Goal: Task Accomplishment & Management: Manage account settings

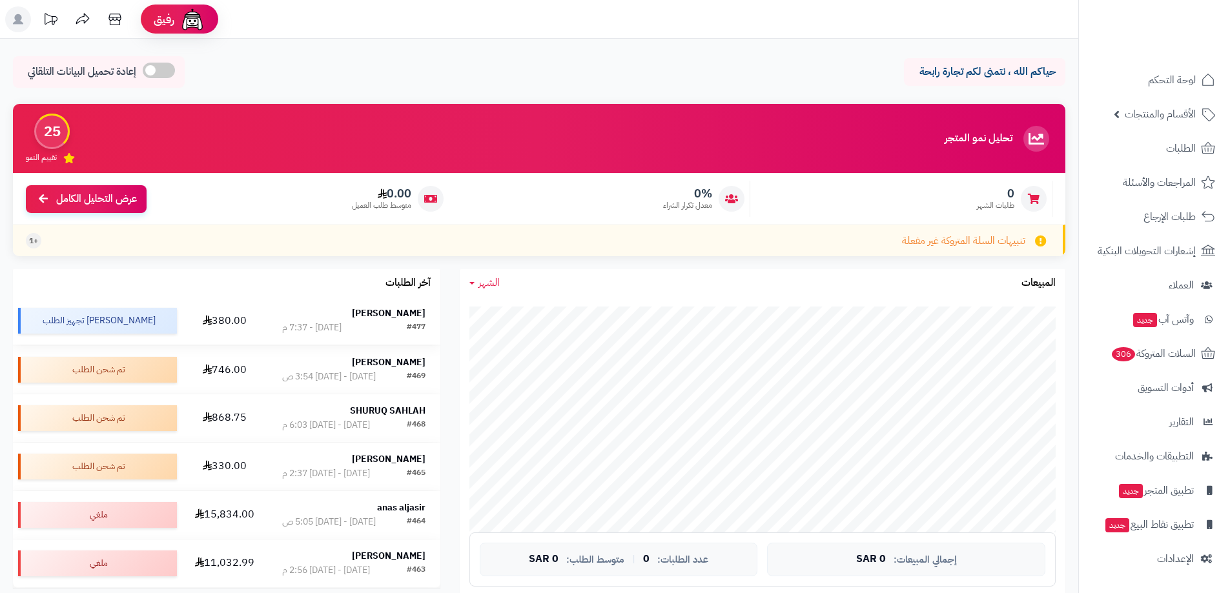
click at [391, 309] on strong "[PERSON_NAME]" at bounding box center [389, 314] width 74 height 14
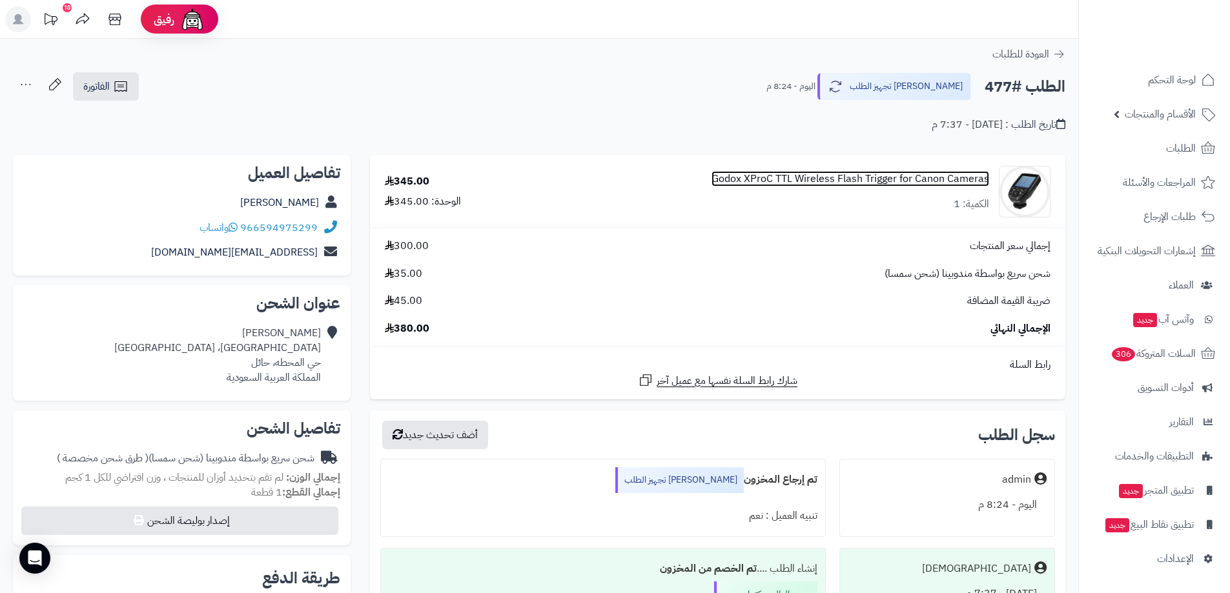
click at [828, 179] on link "Godox XProC TTL Wireless Flash Trigger for Canon Cameras" at bounding box center [851, 179] width 278 height 15
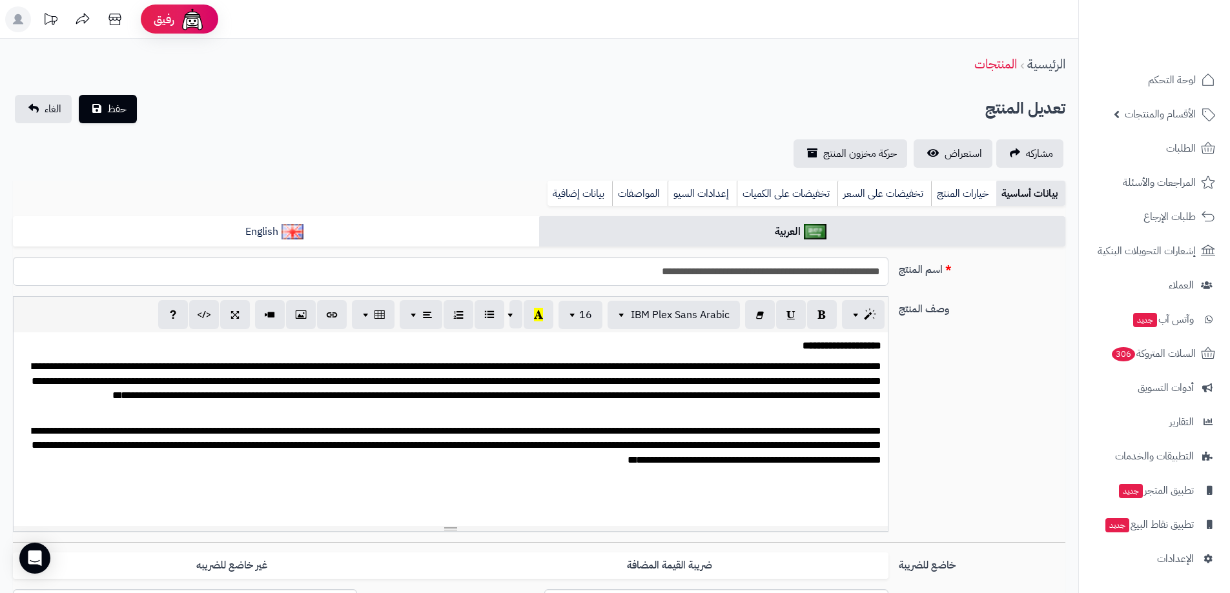
scroll to position [42, 0]
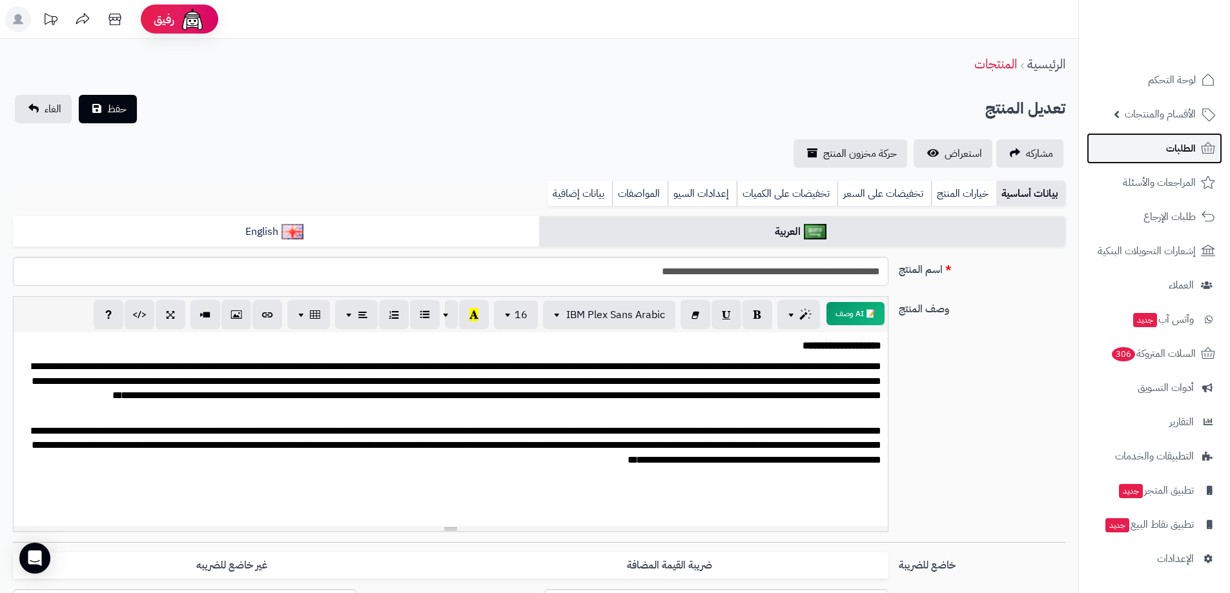
click at [1177, 149] on span "الطلبات" at bounding box center [1181, 148] width 30 height 18
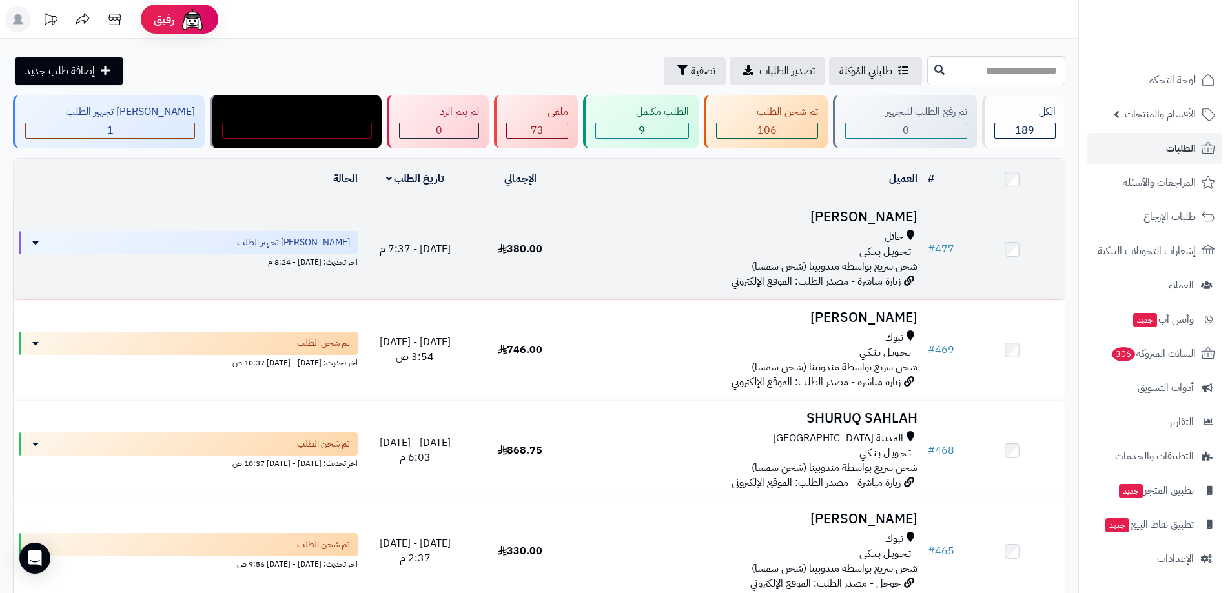
click at [881, 211] on h3 "[PERSON_NAME]" at bounding box center [748, 217] width 340 height 15
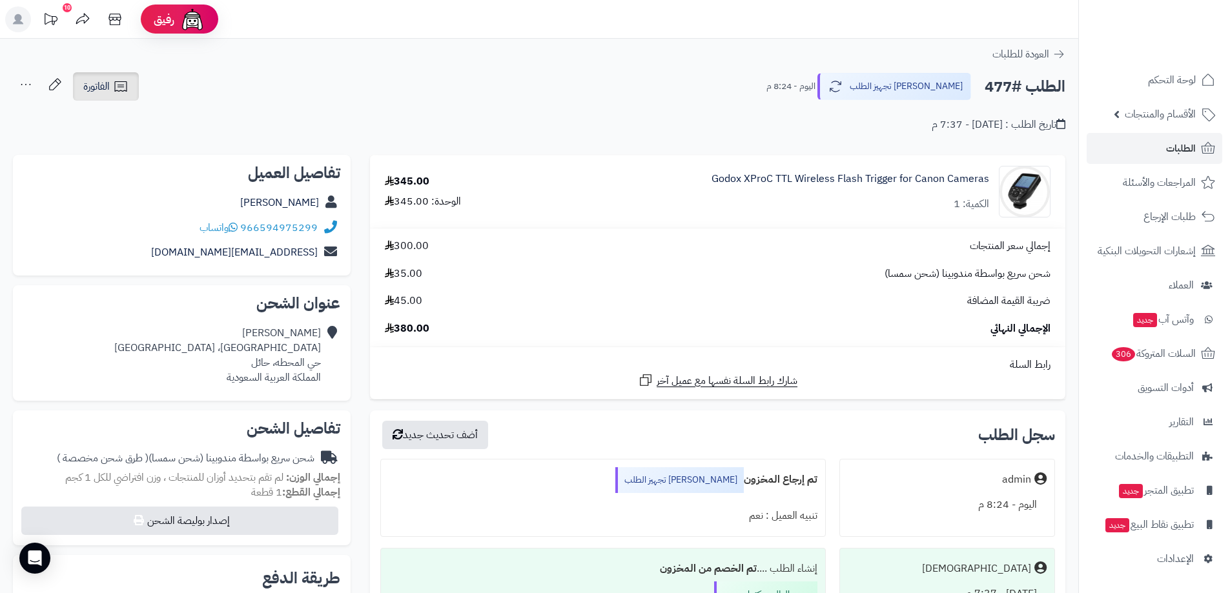
click at [107, 87] on span "الفاتورة" at bounding box center [96, 86] width 26 height 15
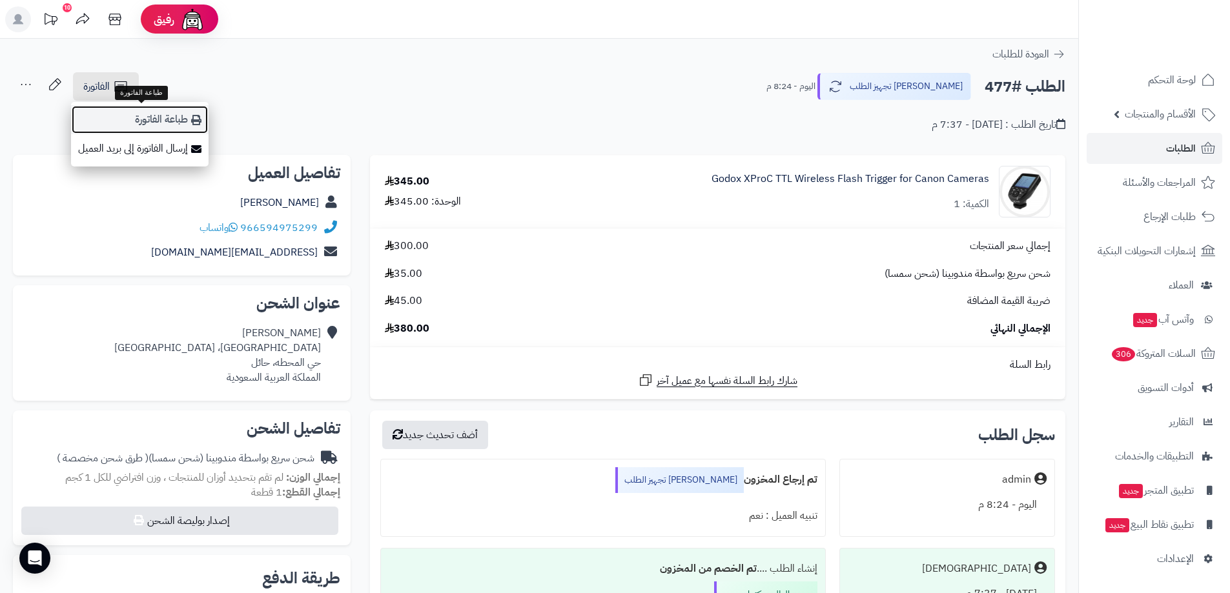
click at [144, 122] on link "طباعة الفاتورة" at bounding box center [140, 119] width 138 height 29
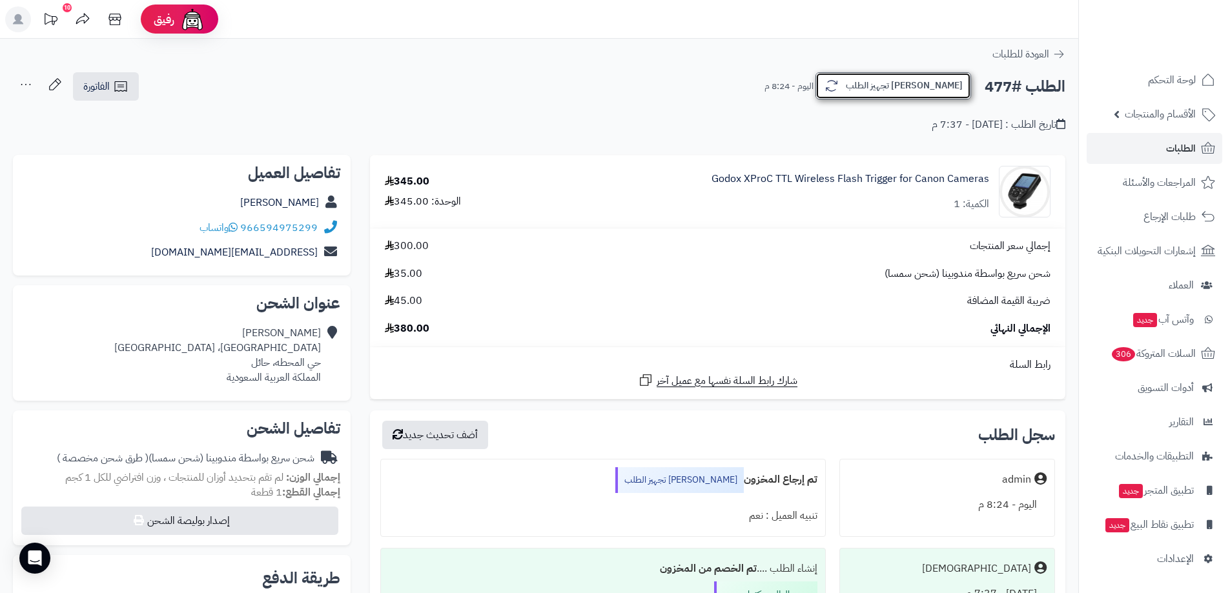
click at [931, 99] on button "جاري تجهيز الطلب" at bounding box center [894, 85] width 156 height 27
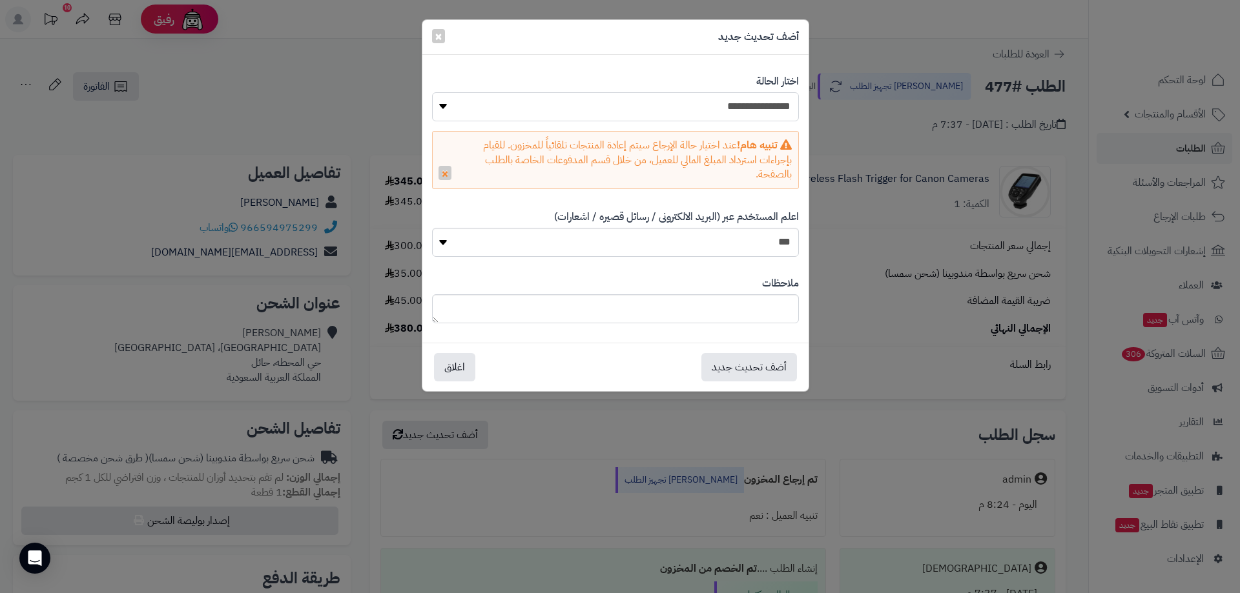
click at [753, 115] on select "**********" at bounding box center [615, 106] width 367 height 29
select select "*"
click at [432, 92] on select "**********" at bounding box center [615, 106] width 367 height 29
click at [437, 35] on span "×" at bounding box center [439, 35] width 8 height 19
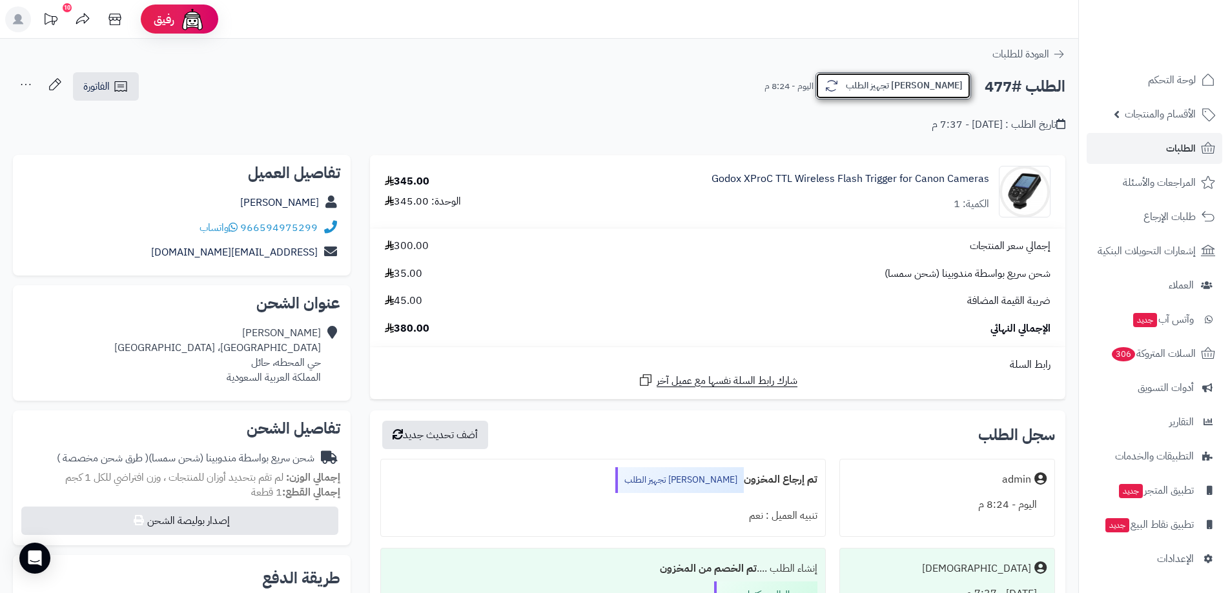
click at [913, 90] on button "جاري تجهيز الطلب" at bounding box center [894, 85] width 156 height 27
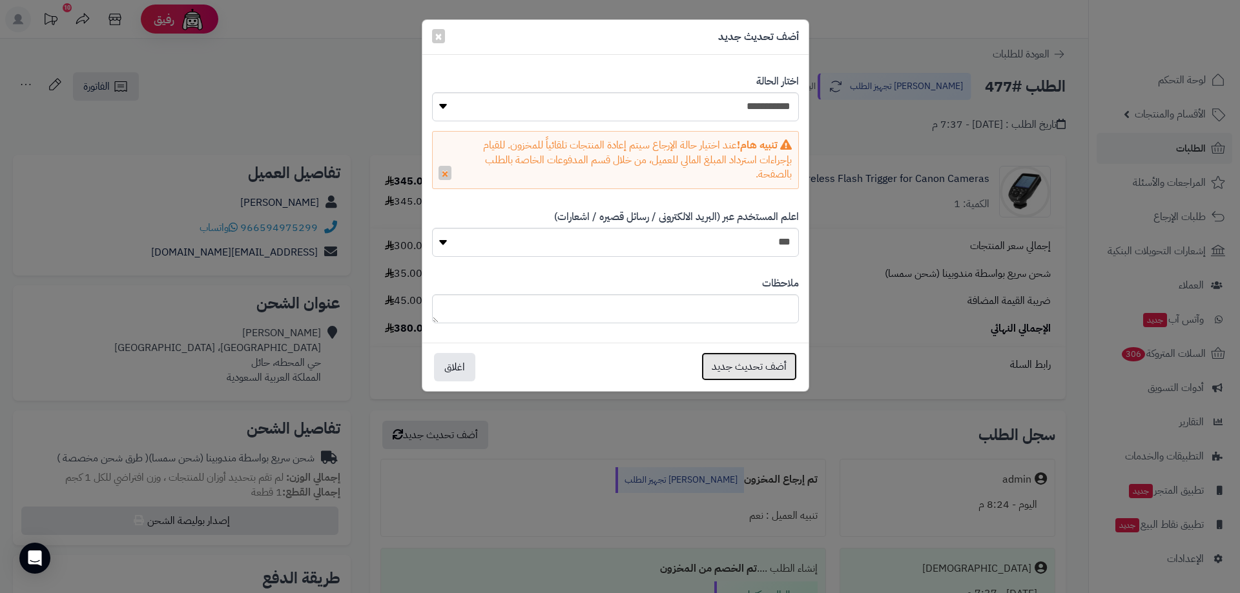
click at [729, 364] on button "أضف تحديث جديد" at bounding box center [749, 367] width 96 height 28
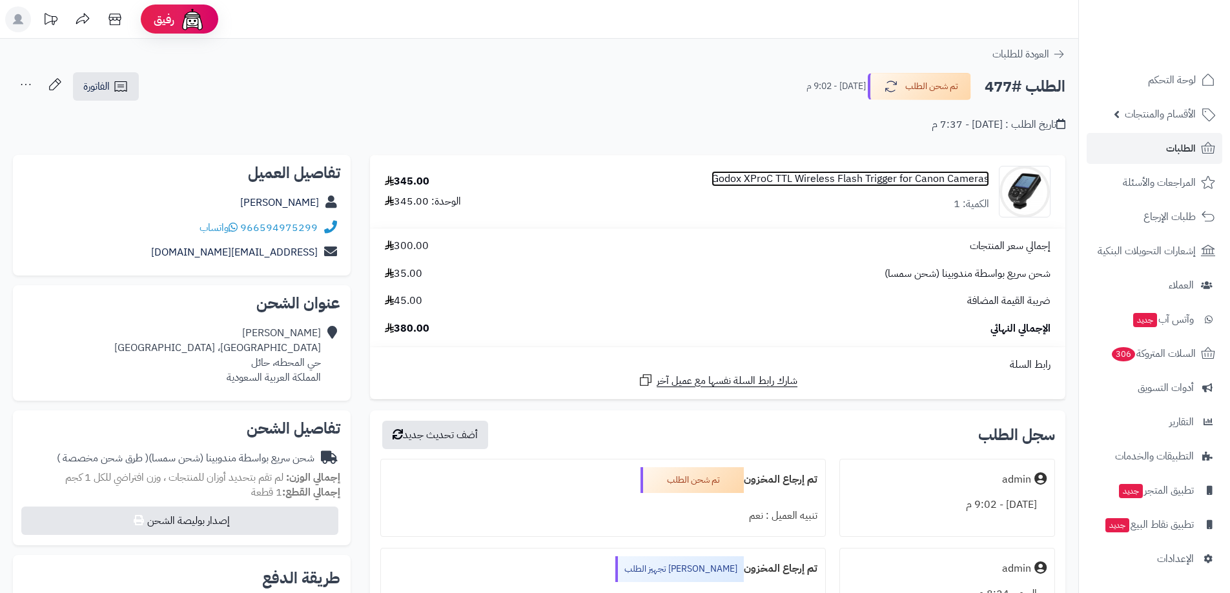
click at [900, 178] on link "Godox XProC TTL Wireless Flash Trigger for Canon Cameras" at bounding box center [851, 179] width 278 height 15
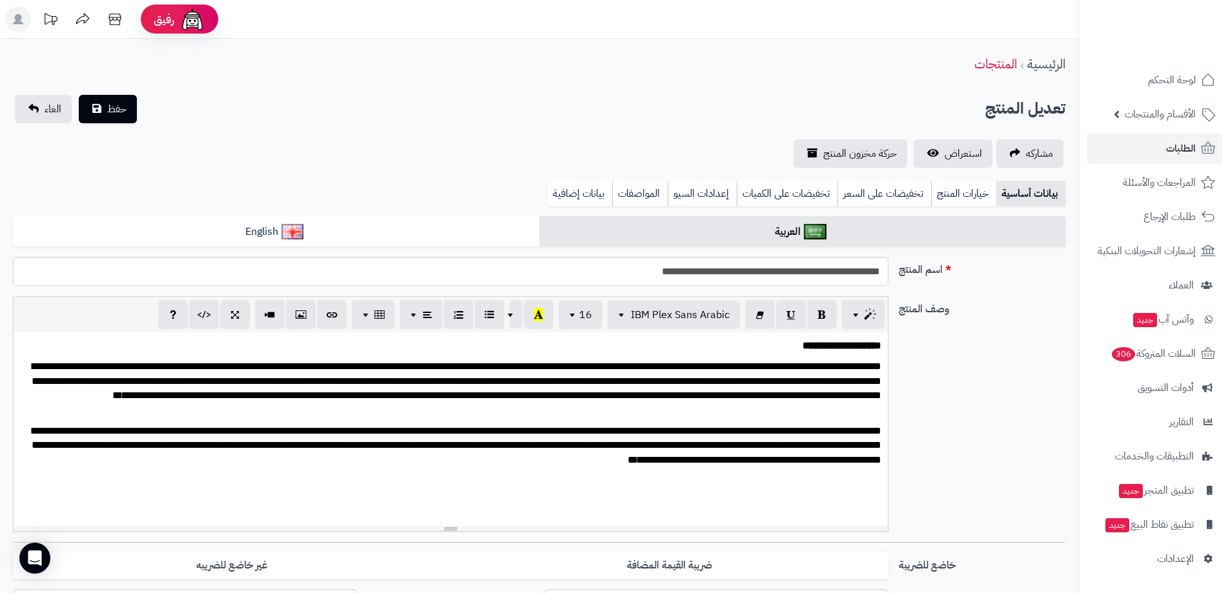
scroll to position [194, 0]
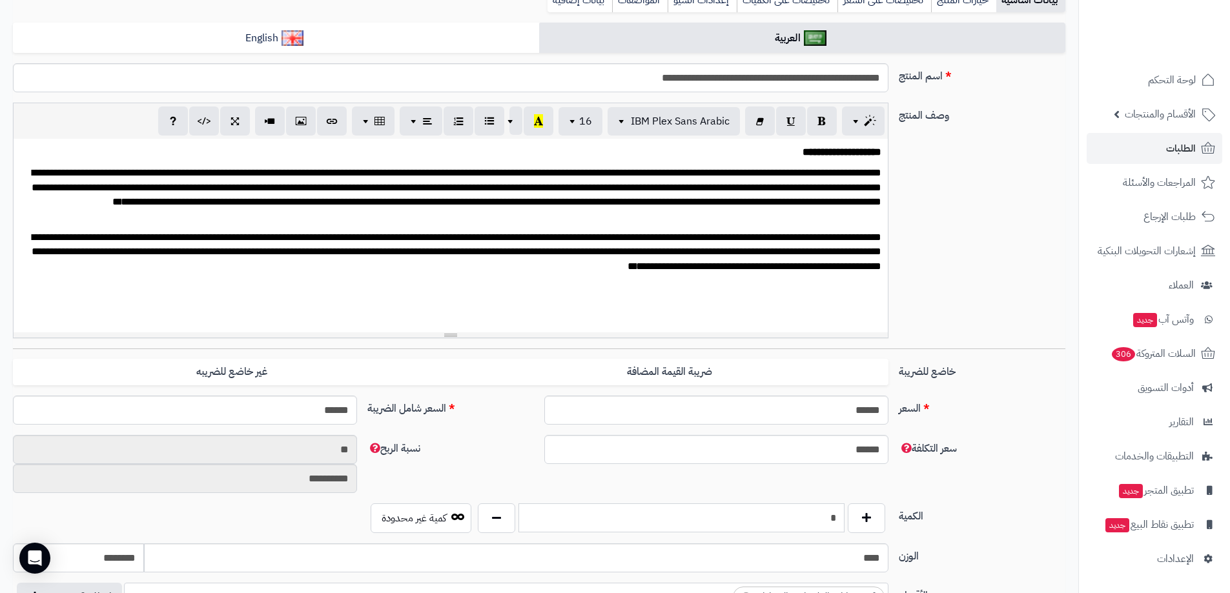
click at [820, 519] on input "*" at bounding box center [682, 518] width 326 height 29
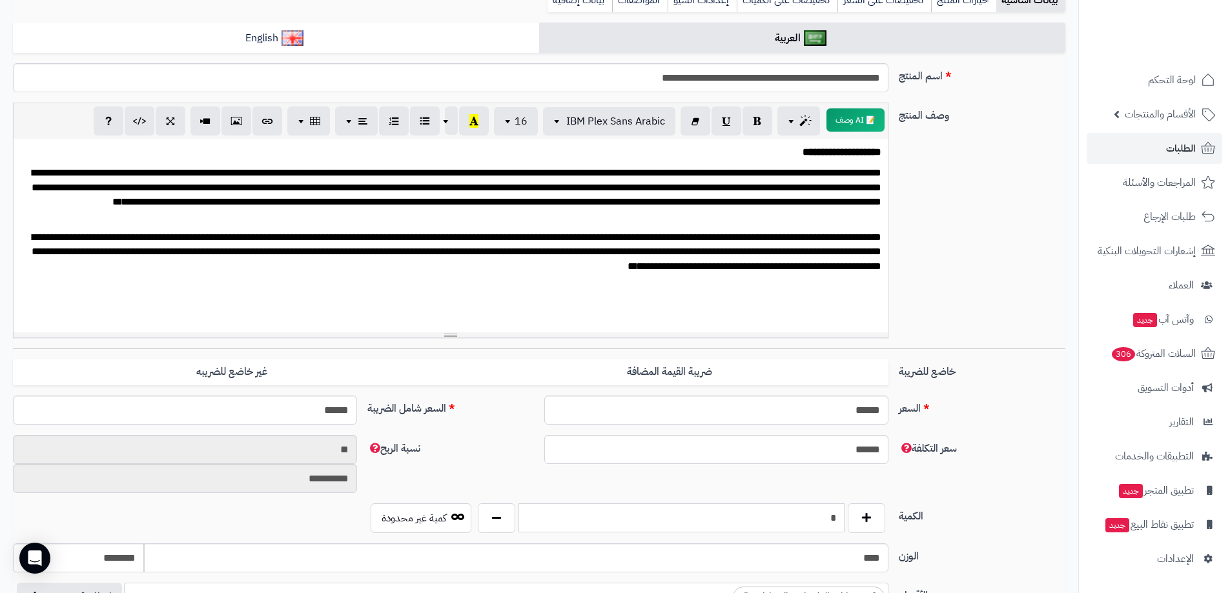
type input "*"
click at [941, 523] on label "الكمية" at bounding box center [982, 514] width 177 height 21
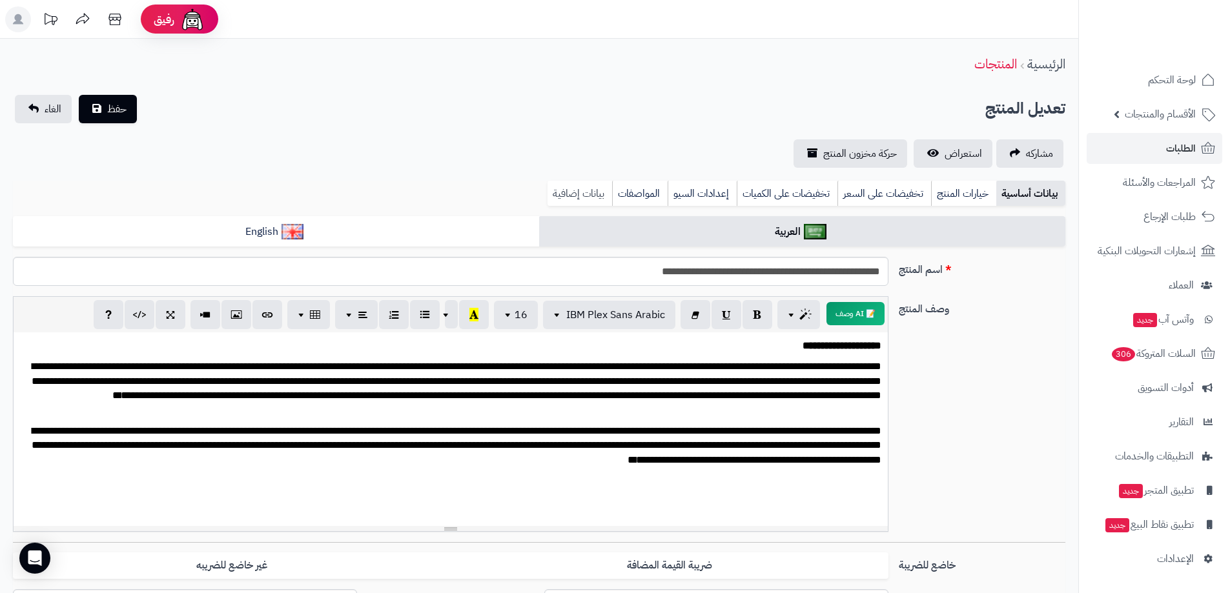
click at [580, 185] on link "بيانات إضافية" at bounding box center [580, 194] width 65 height 26
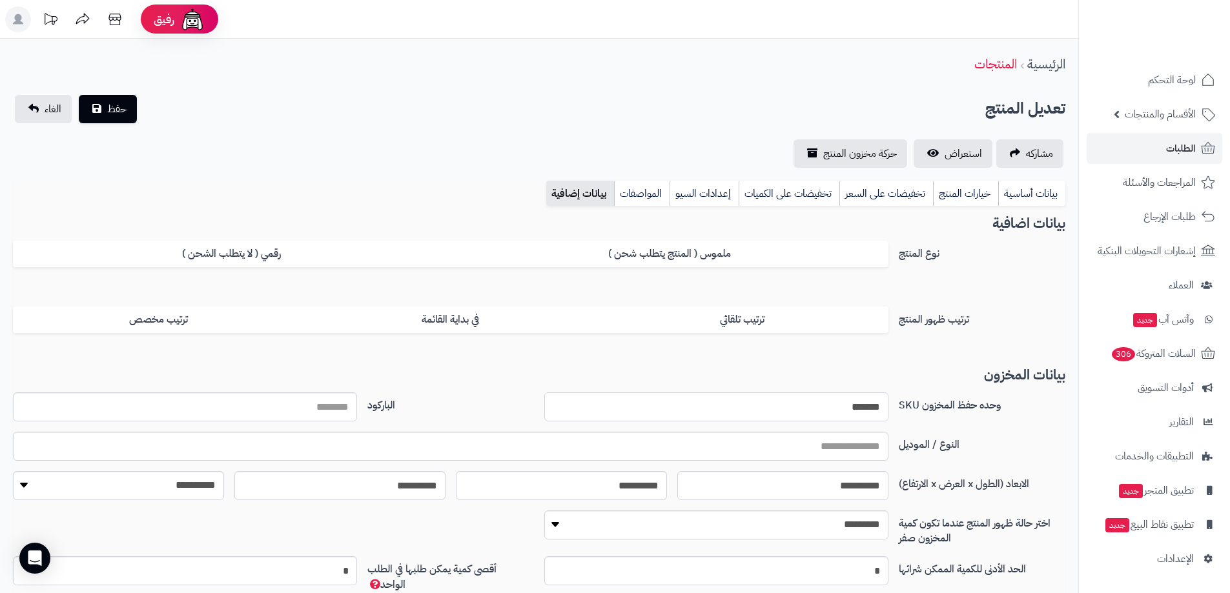
click at [854, 407] on input "*******" at bounding box center [716, 407] width 344 height 29
click at [1026, 184] on link "بيانات أساسية" at bounding box center [1031, 194] width 67 height 26
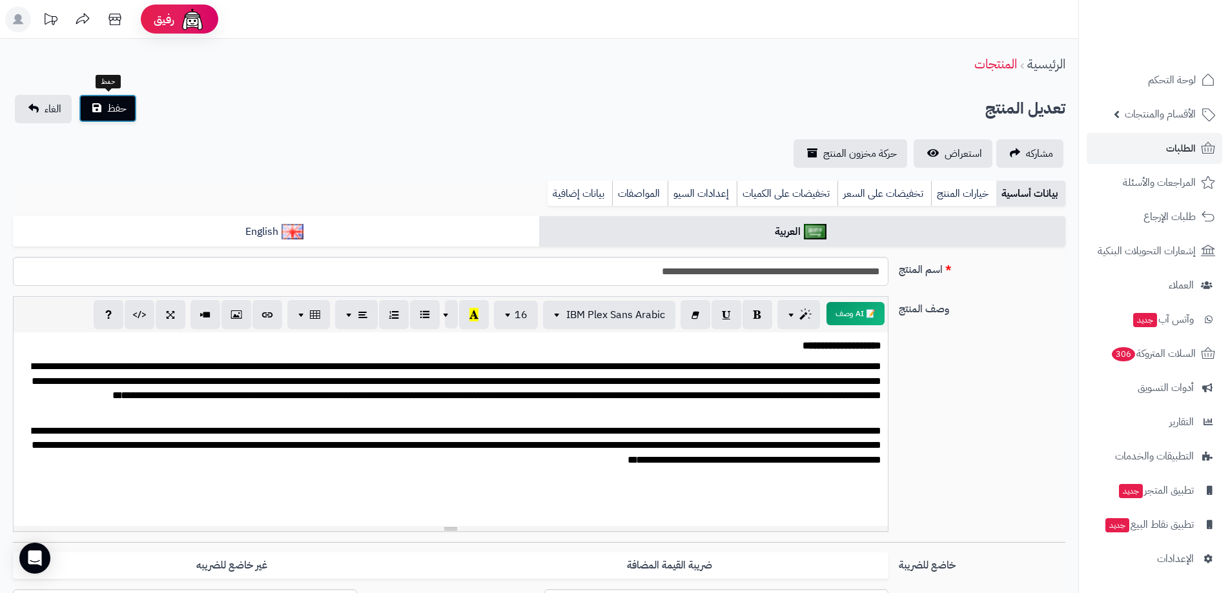
click at [117, 112] on span "حفظ" at bounding box center [116, 108] width 19 height 15
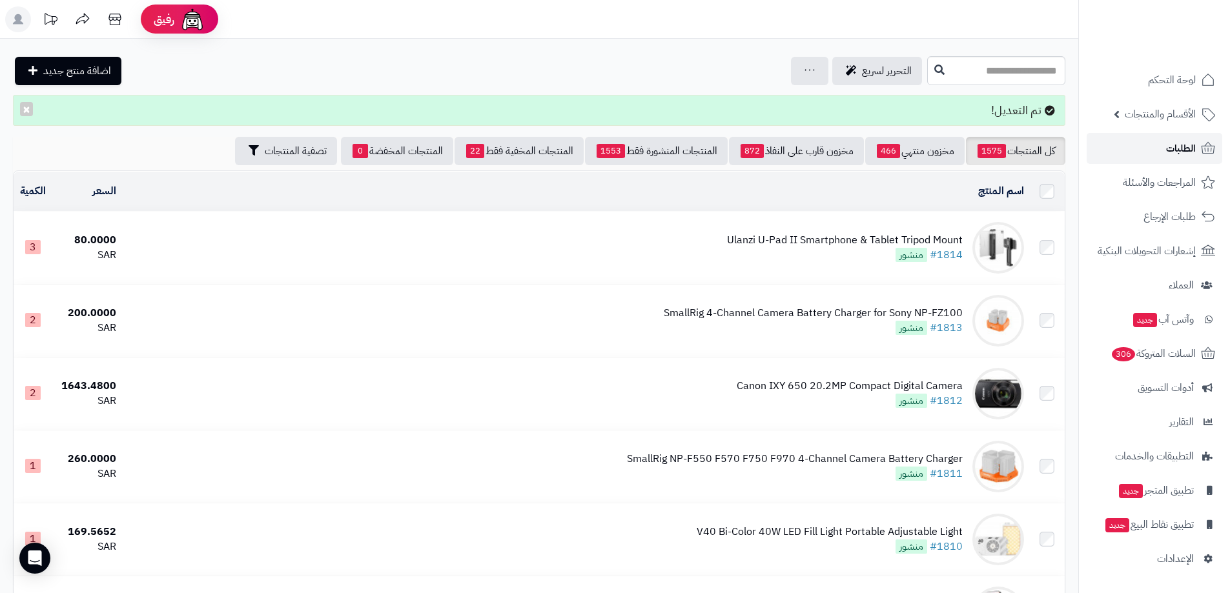
click at [1169, 145] on span "الطلبات" at bounding box center [1181, 148] width 30 height 18
